Goal: Task Accomplishment & Management: Use online tool/utility

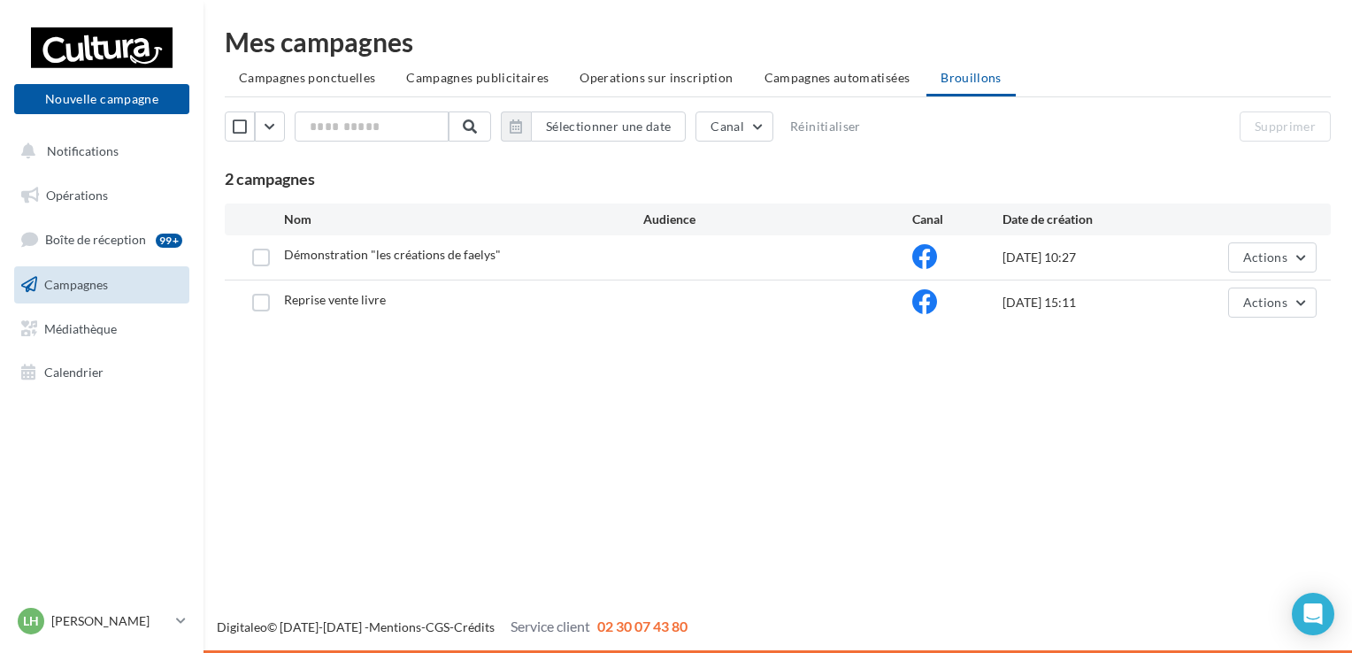
click at [566, 430] on div "Nouvelle campagne Nouvelle campagne Notifications Opérations Boîte de réception…" at bounding box center [676, 326] width 1352 height 653
click at [101, 97] on button "Nouvelle campagne" at bounding box center [101, 99] width 175 height 30
click at [633, 536] on div at bounding box center [676, 299] width 1352 height 653
click at [110, 108] on button "Nouvelle campagne" at bounding box center [101, 99] width 175 height 30
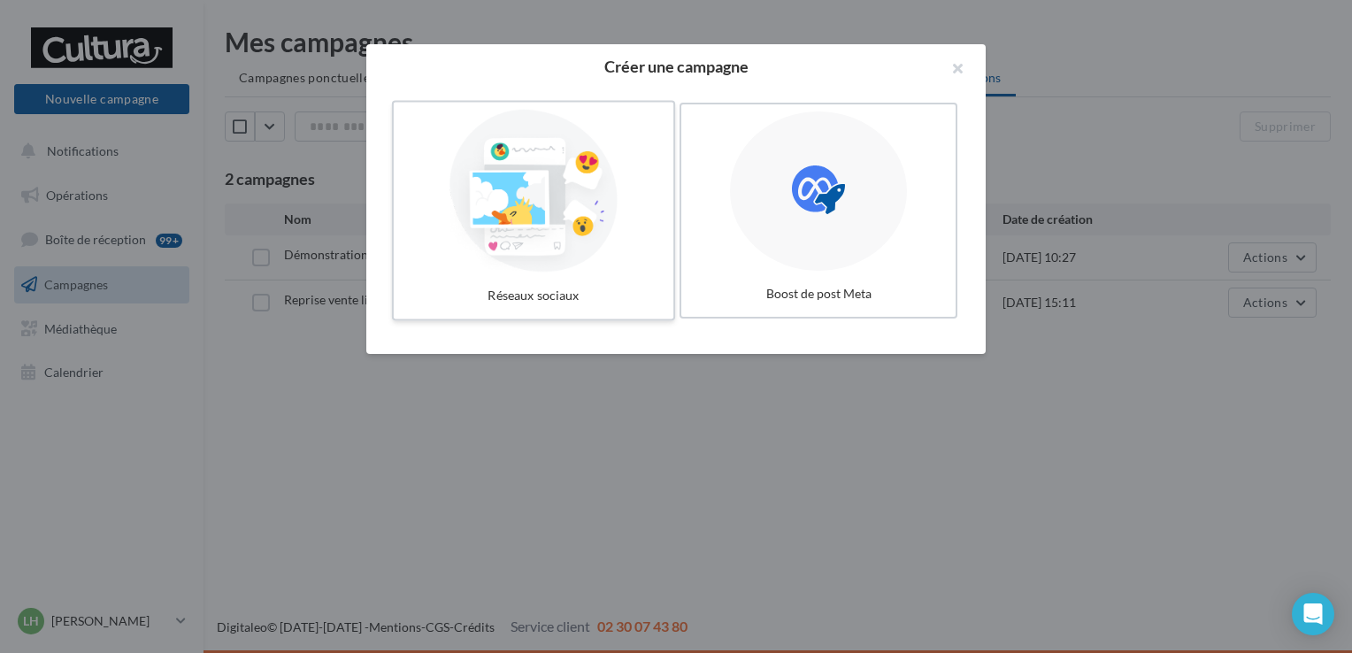
click at [577, 228] on div at bounding box center [533, 191] width 265 height 163
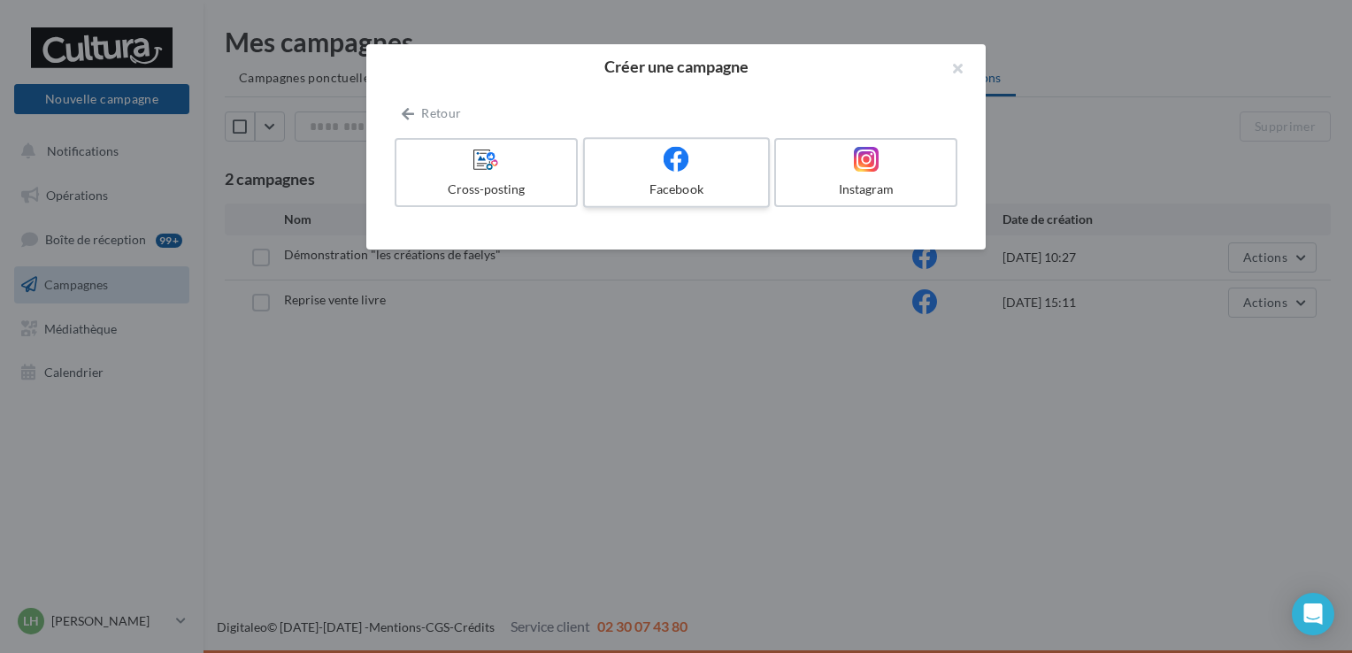
click at [660, 189] on div "Facebook" at bounding box center [676, 190] width 168 height 18
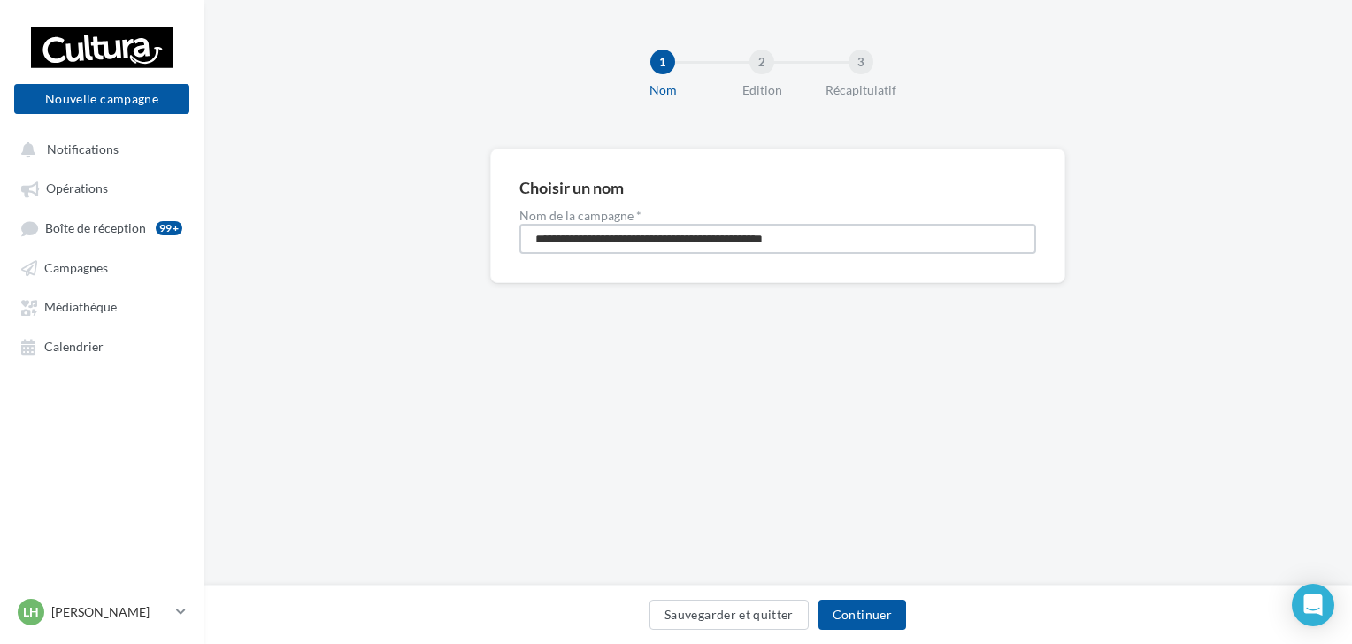
drag, startPoint x: 863, startPoint y: 234, endPoint x: 503, endPoint y: 242, distance: 360.2
click at [503, 242] on div "**********" at bounding box center [777, 216] width 575 height 134
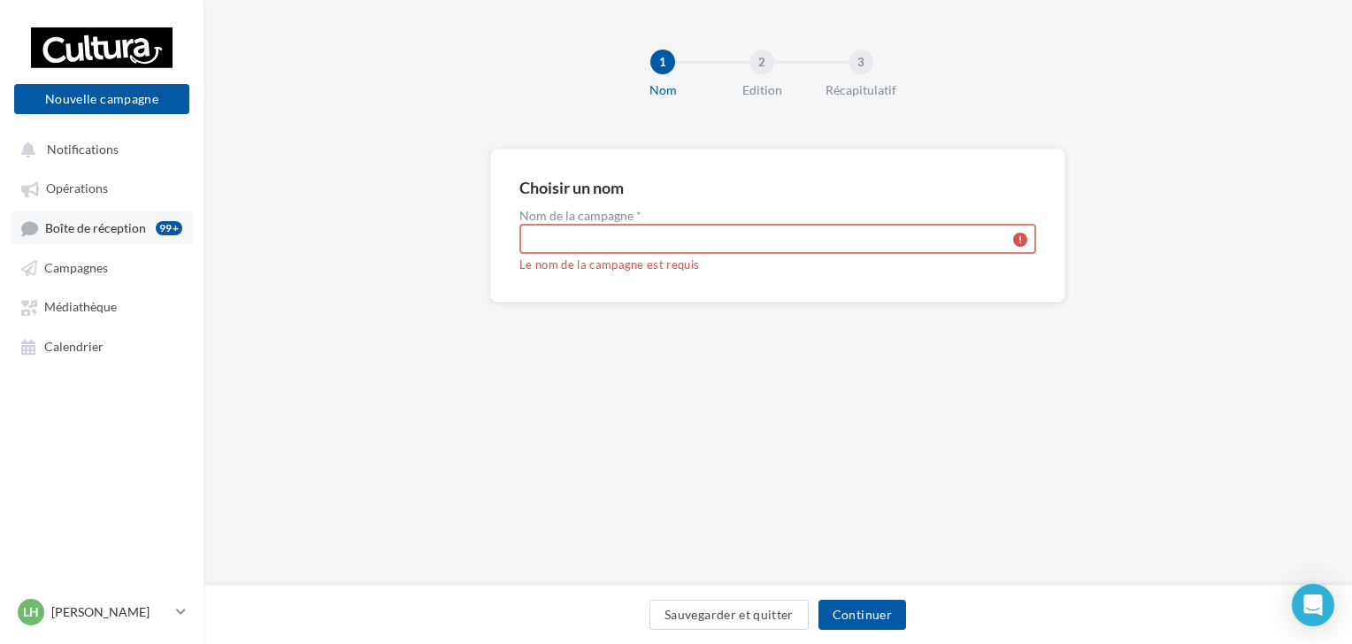
click at [106, 234] on span "Boîte de réception" at bounding box center [95, 227] width 101 height 15
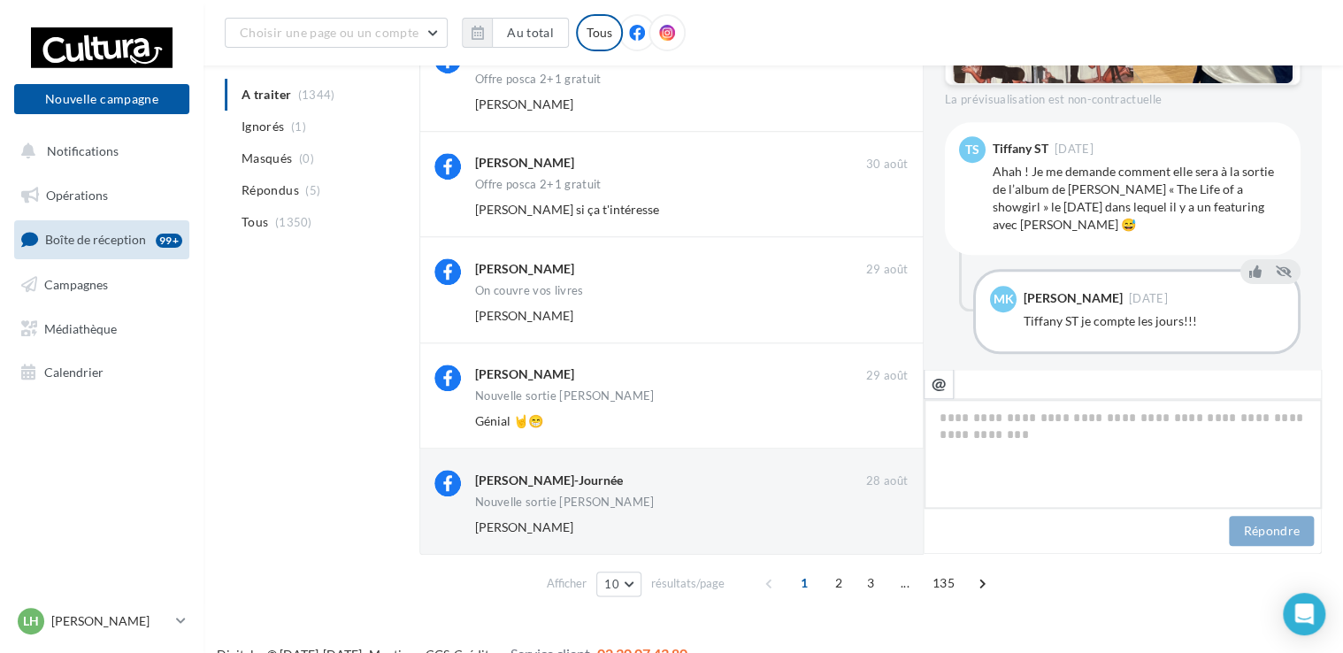
scroll to position [694, 0]
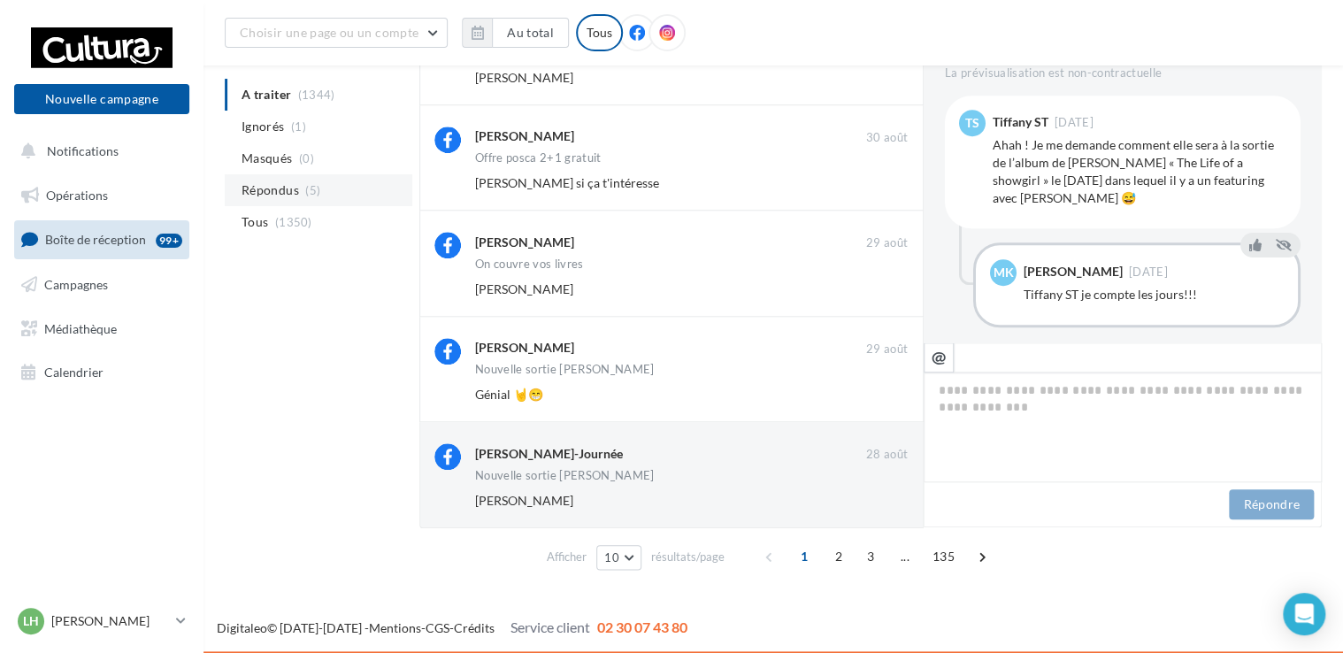
click at [299, 193] on li "Répondus (5)" at bounding box center [319, 190] width 188 height 32
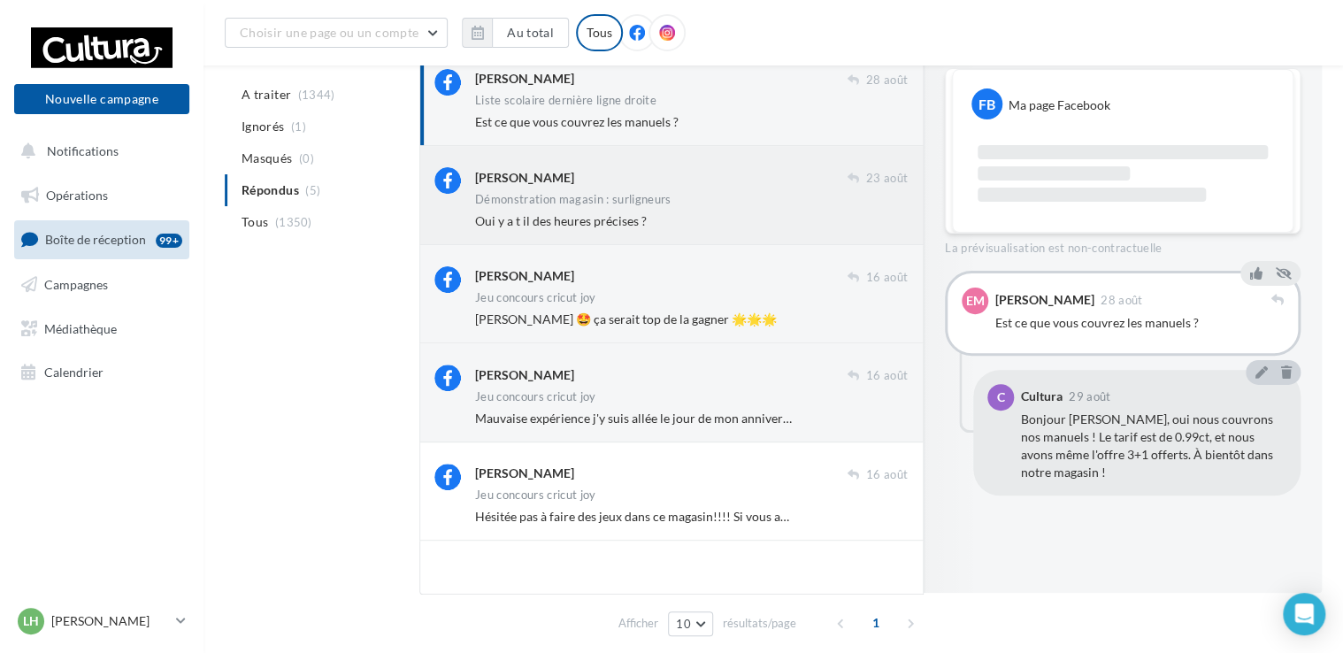
scroll to position [117, 0]
click at [696, 314] on span "[PERSON_NAME] 🤩 ça serait top de la gagner 🌟🌟🌟" at bounding box center [626, 318] width 302 height 15
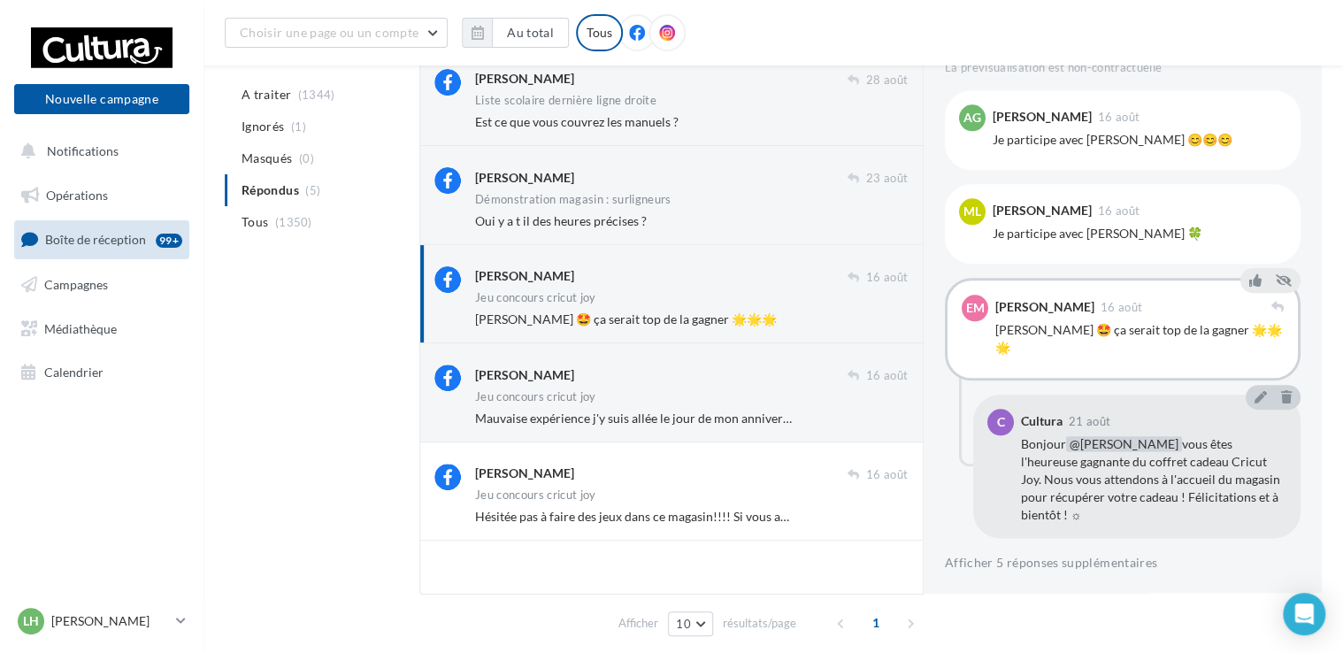
scroll to position [863, 0]
click at [1094, 334] on div "[PERSON_NAME] 🤩 ça serait top de la gagner 🌟🌟🌟" at bounding box center [1139, 339] width 288 height 35
click at [1009, 553] on button "Afficher 5 réponses supplémentaires" at bounding box center [1051, 563] width 212 height 21
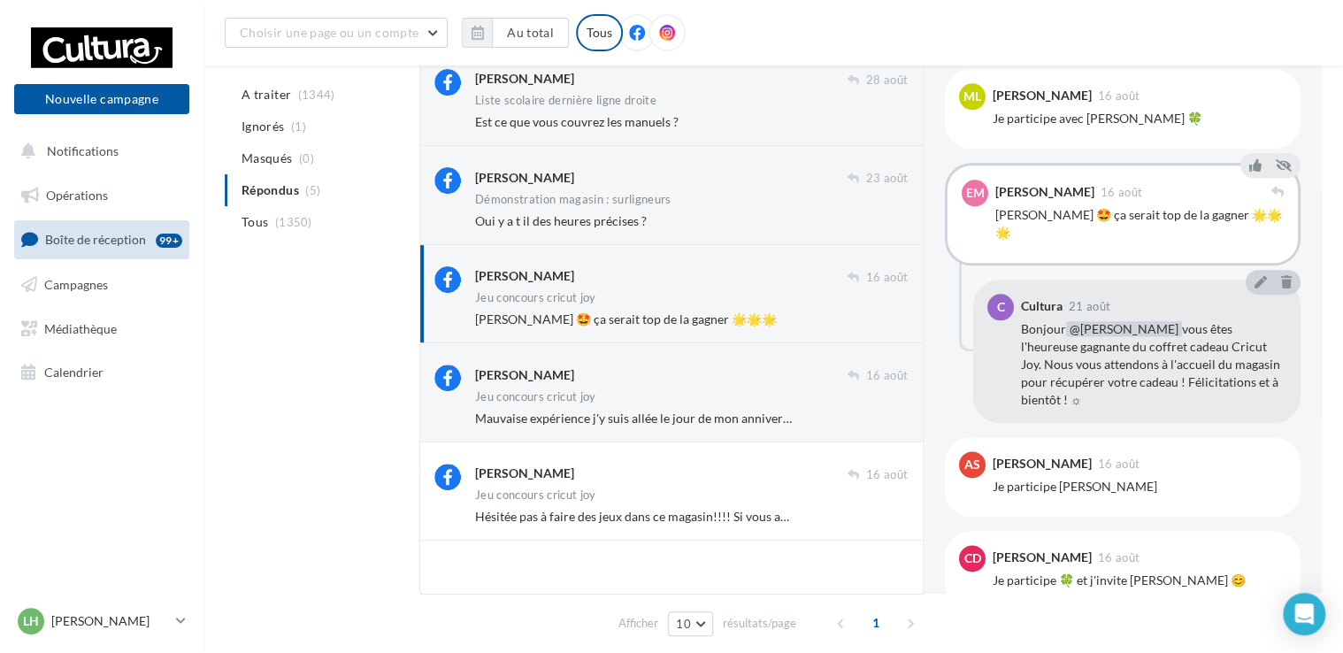
scroll to position [984, 0]
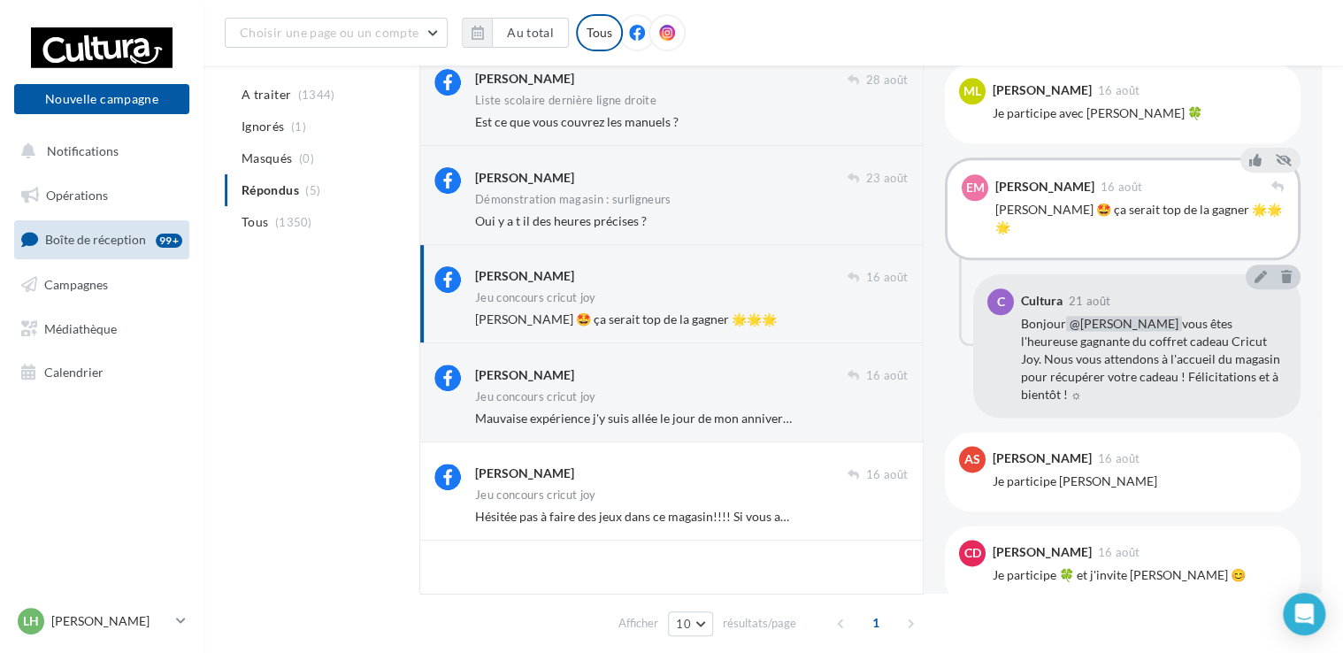
click at [1136, 214] on div "[PERSON_NAME] 🤩 ça serait top de la gagner 🌟🌟🌟" at bounding box center [1139, 218] width 288 height 35
click at [1249, 158] on icon at bounding box center [1255, 160] width 12 height 12
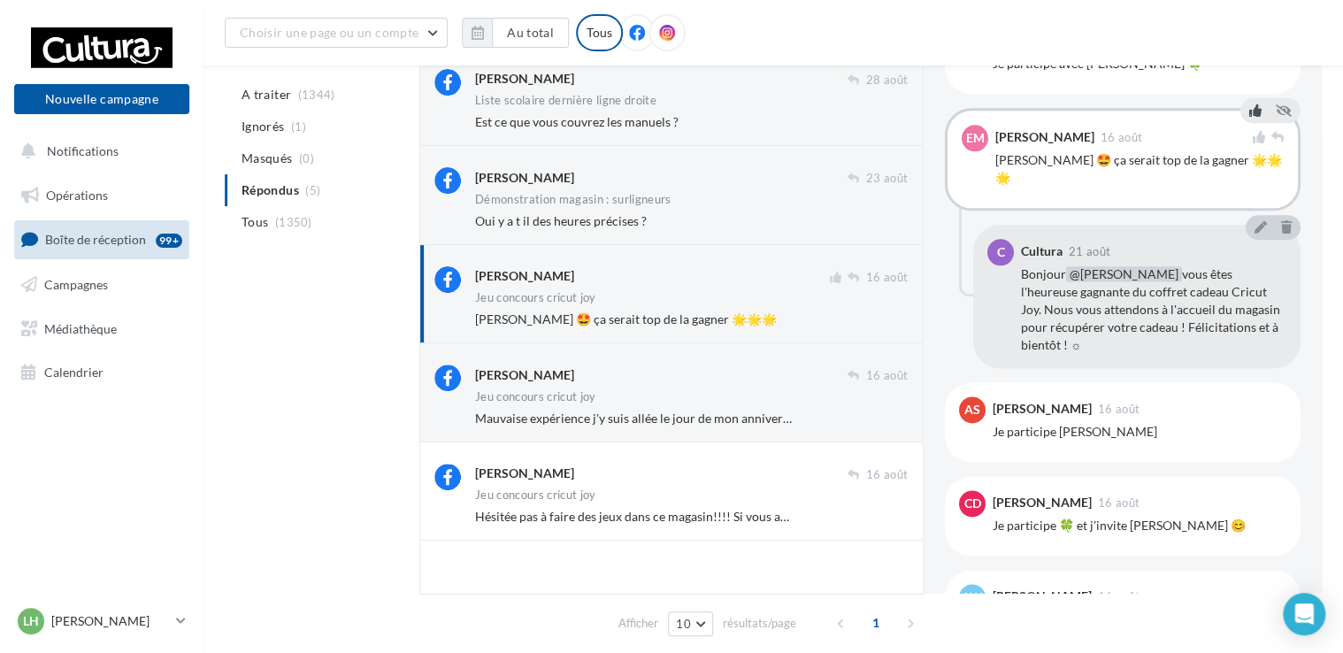
scroll to position [1034, 0]
click at [1098, 311] on span "Bonjour @[PERSON_NAME] vous êtes l'heureuse gagnante du coffret cadeau Cricut J…" at bounding box center [1150, 309] width 259 height 86
click at [81, 158] on button "Notifications" at bounding box center [98, 151] width 175 height 37
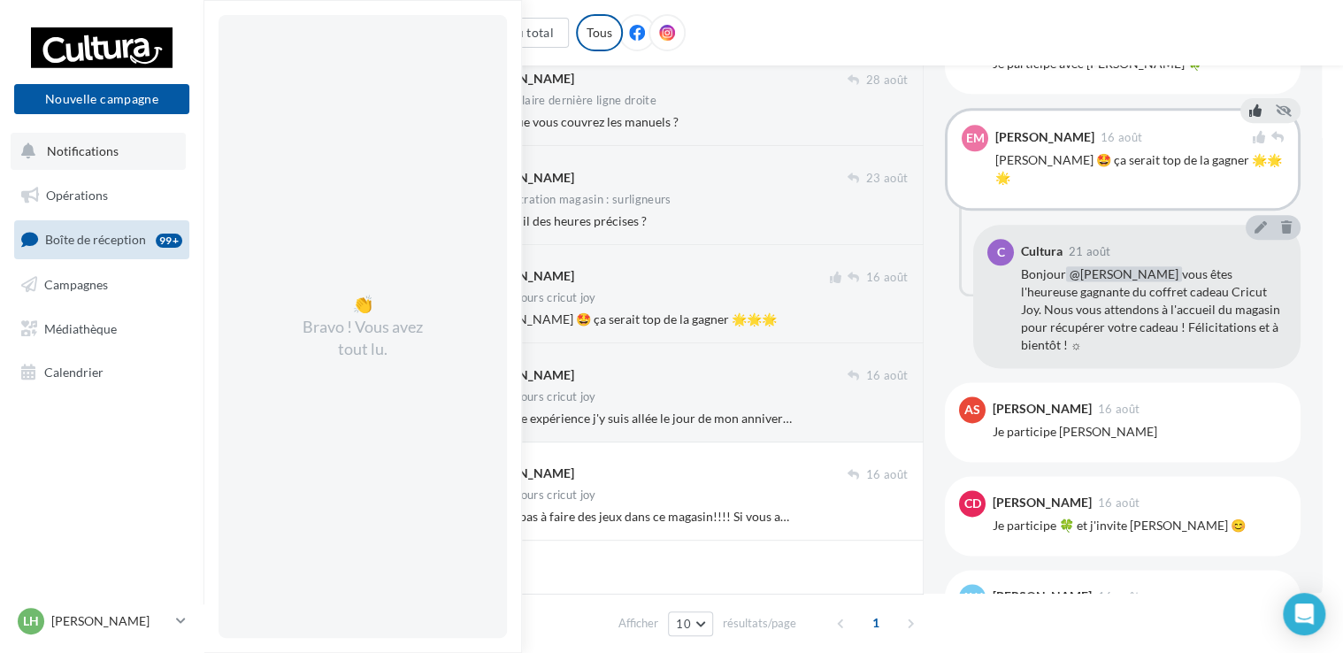
click at [81, 158] on button "Notifications 👏 Bravo ! Vous avez tout lu." at bounding box center [98, 151] width 175 height 37
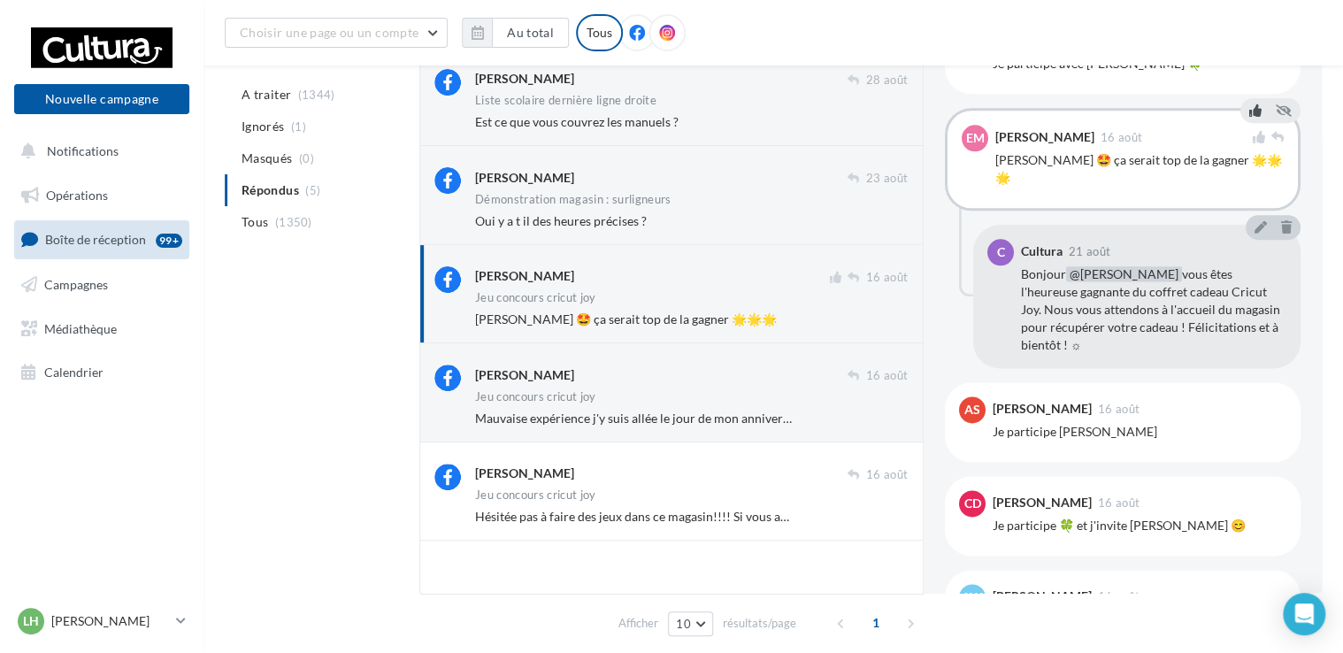
click at [340, 343] on div "A traiter (1344) Ignorés (1) [GEOGRAPHIC_DATA] (0) Répondus (5) Tous (1350) [PE…" at bounding box center [773, 345] width 1097 height 597
click at [313, 339] on div "A traiter (1344) Ignorés (1) [GEOGRAPHIC_DATA] (0) Répondus (5) Tous (1350) [PE…" at bounding box center [773, 345] width 1097 height 597
click at [101, 289] on span "Campagnes" at bounding box center [76, 284] width 64 height 15
